Goal: Check status: Check status

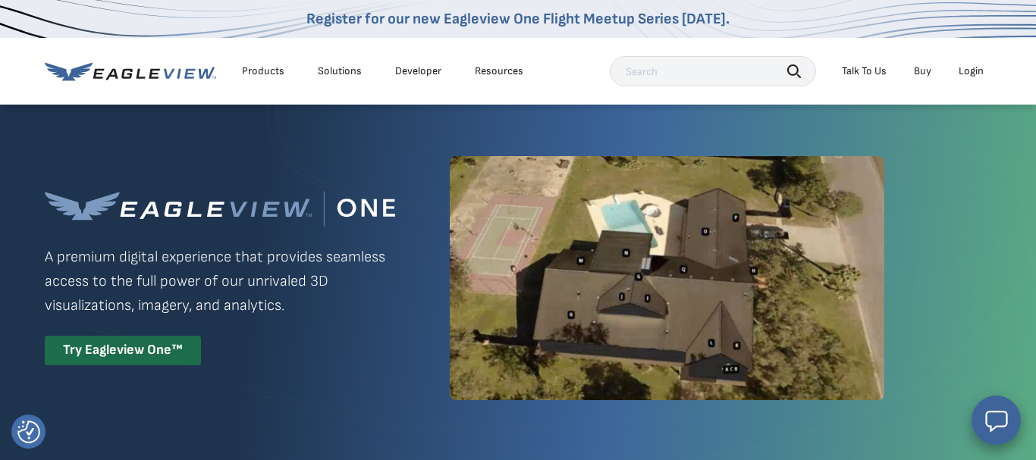
click at [982, 70] on div "Login" at bounding box center [971, 71] width 25 height 14
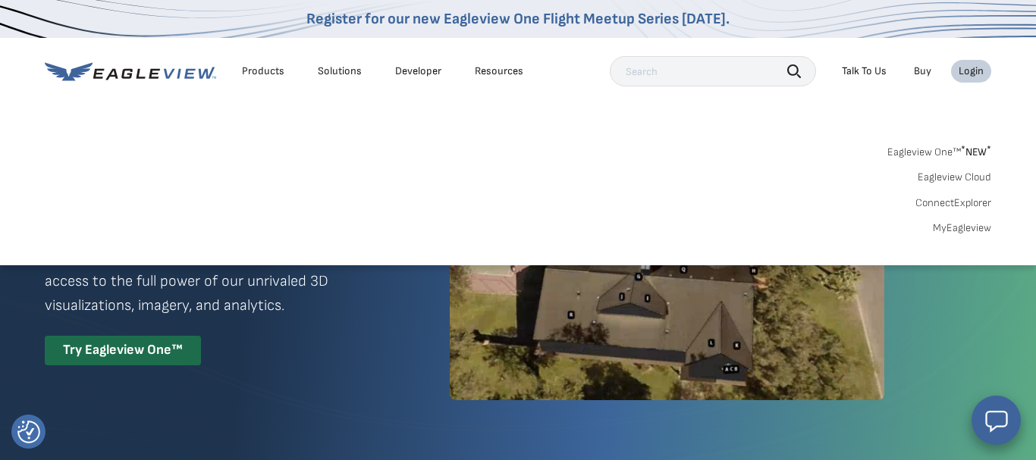
click at [972, 226] on link "MyEagleview" at bounding box center [962, 228] width 58 height 14
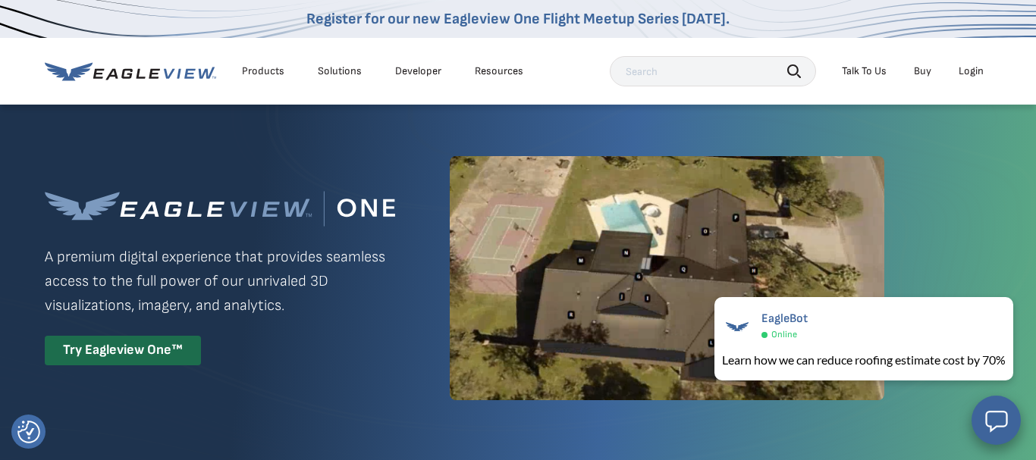
click at [975, 73] on div "Login" at bounding box center [971, 71] width 25 height 14
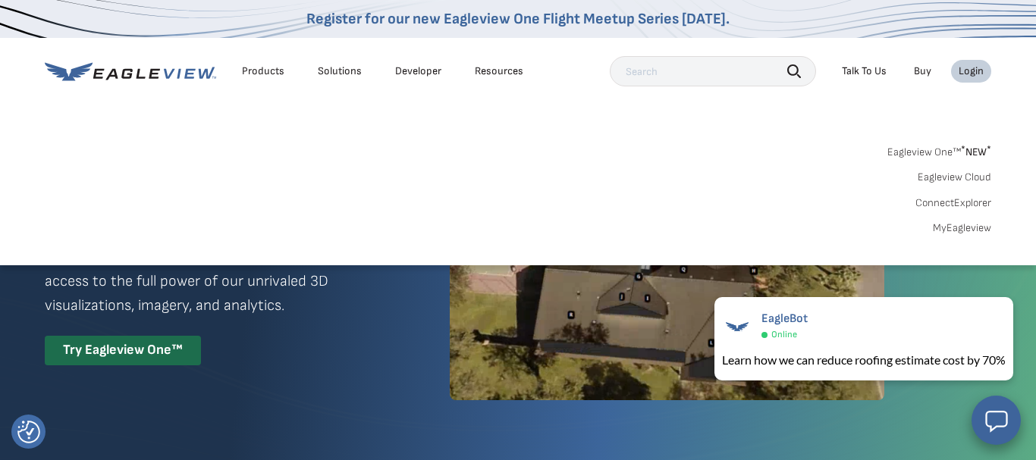
click at [964, 228] on link "MyEagleview" at bounding box center [962, 228] width 58 height 14
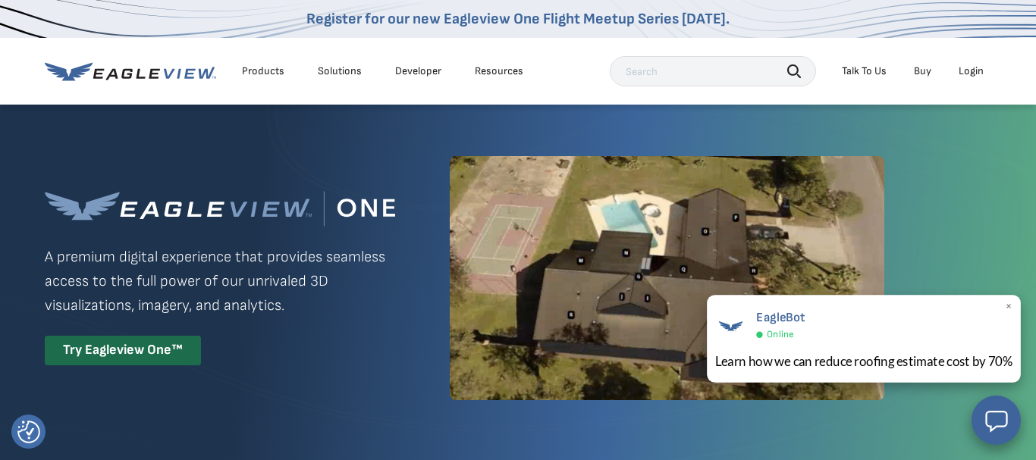
click at [1009, 306] on span "×" at bounding box center [1009, 308] width 8 height 16
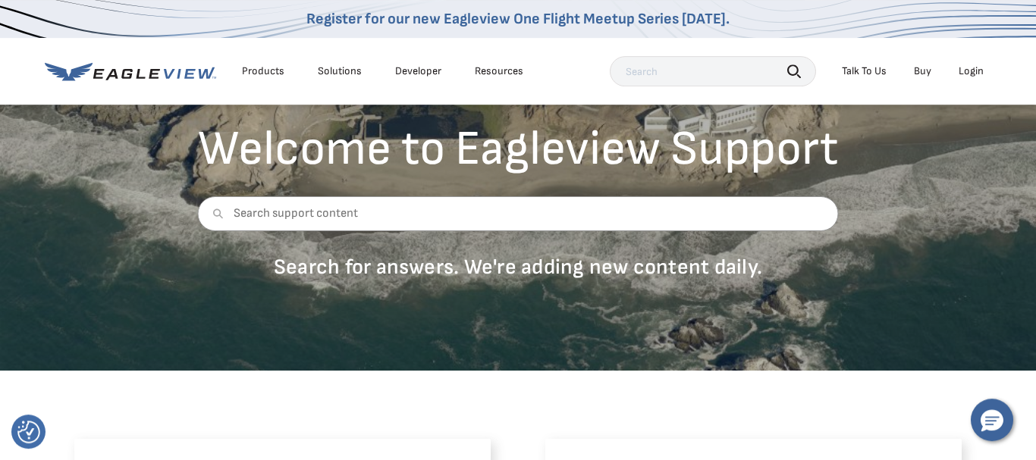
scroll to position [77, 0]
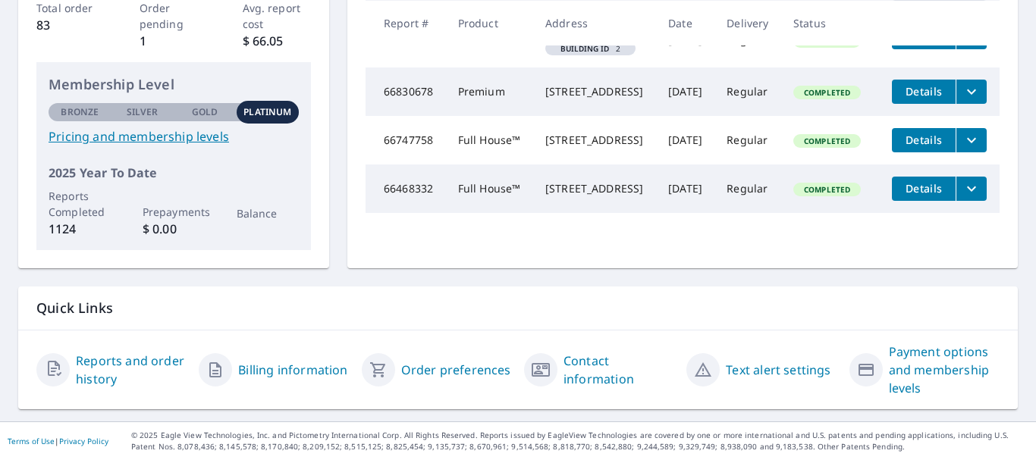
scroll to position [354, 0]
click at [102, 363] on link "Reports and order history" at bounding box center [131, 370] width 111 height 36
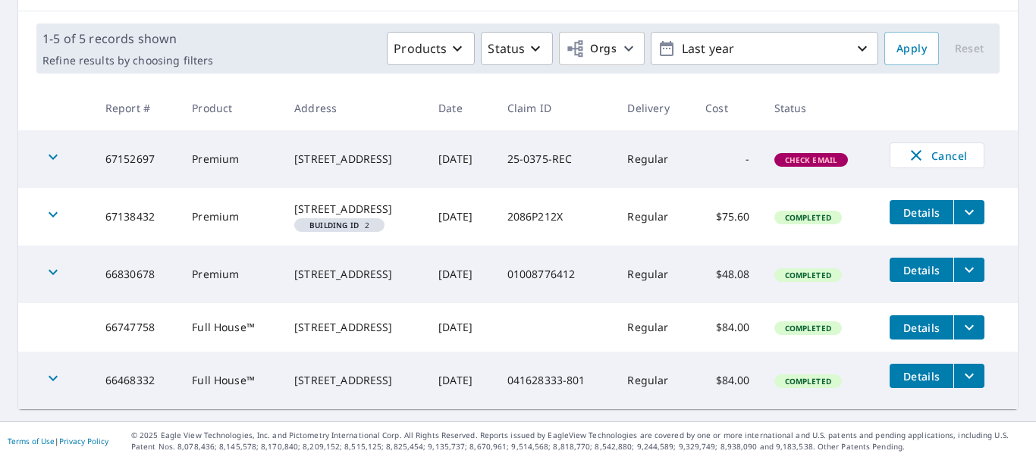
scroll to position [224, 0]
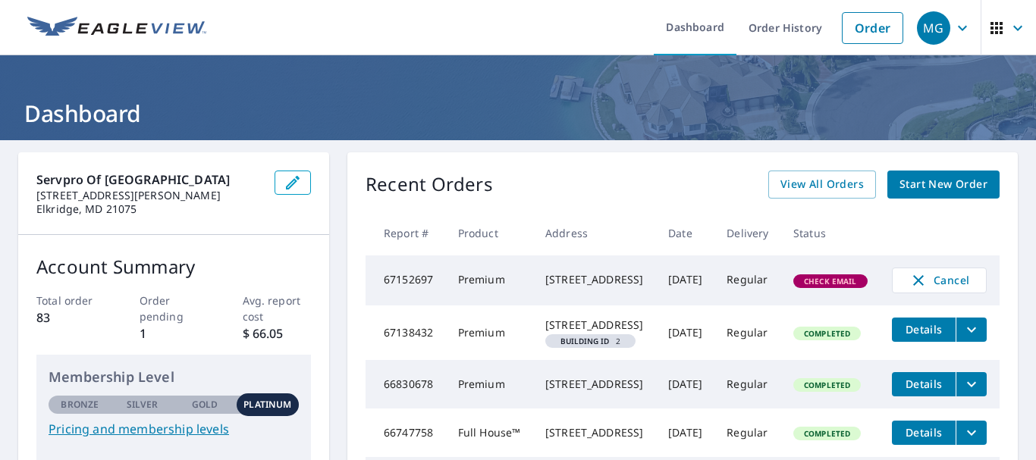
click at [292, 185] on icon "button" at bounding box center [293, 183] width 14 height 14
